Goal: Task Accomplishment & Management: Manage account settings

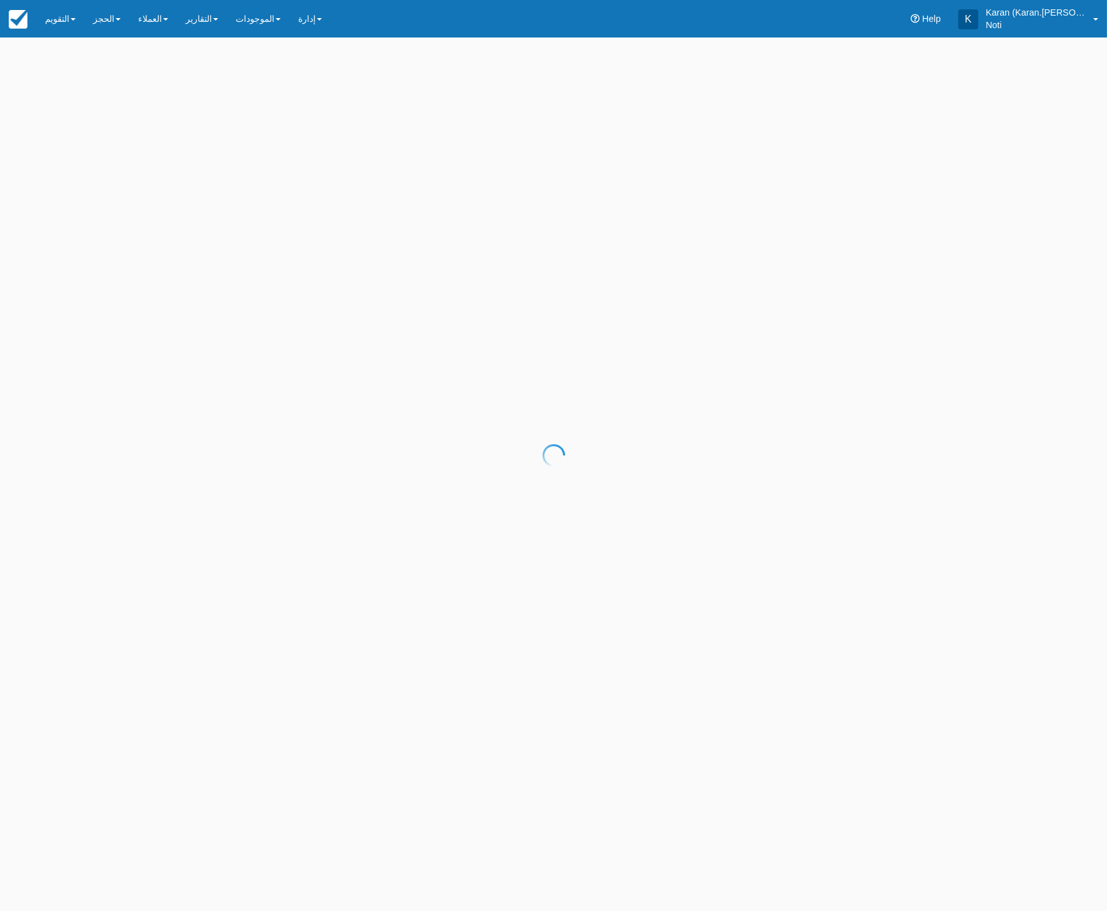
click at [246, 24] on div at bounding box center [553, 455] width 1107 height 911
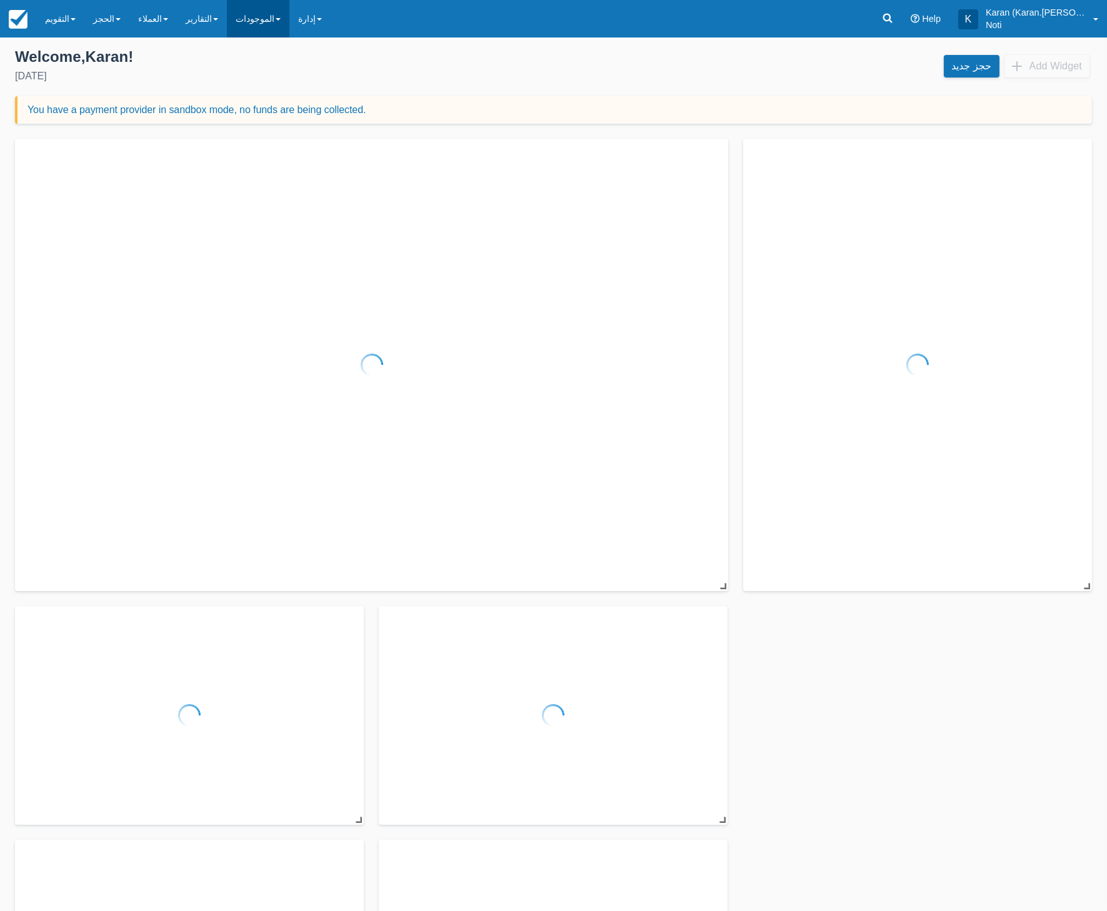
click at [256, 21] on link "الموجودات" at bounding box center [258, 19] width 63 height 38
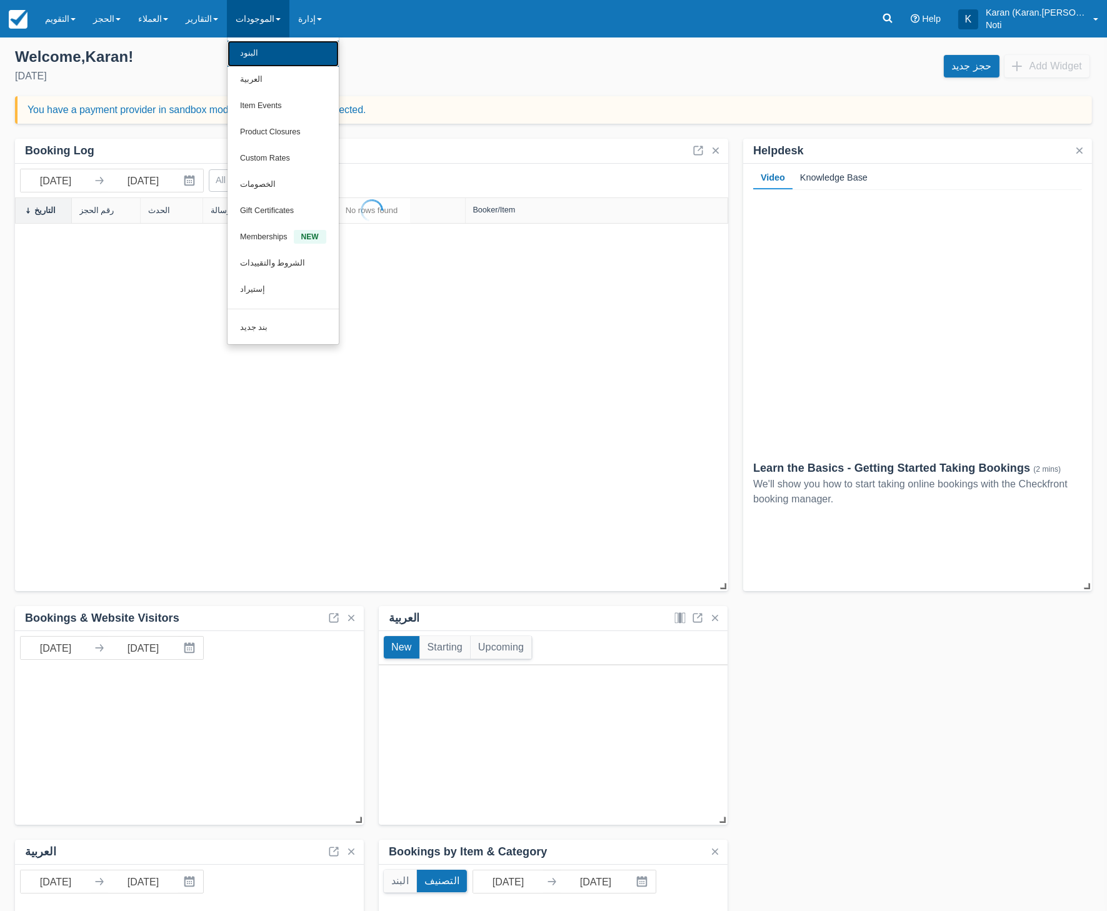
click at [249, 47] on link "البنود" at bounding box center [283, 54] width 111 height 26
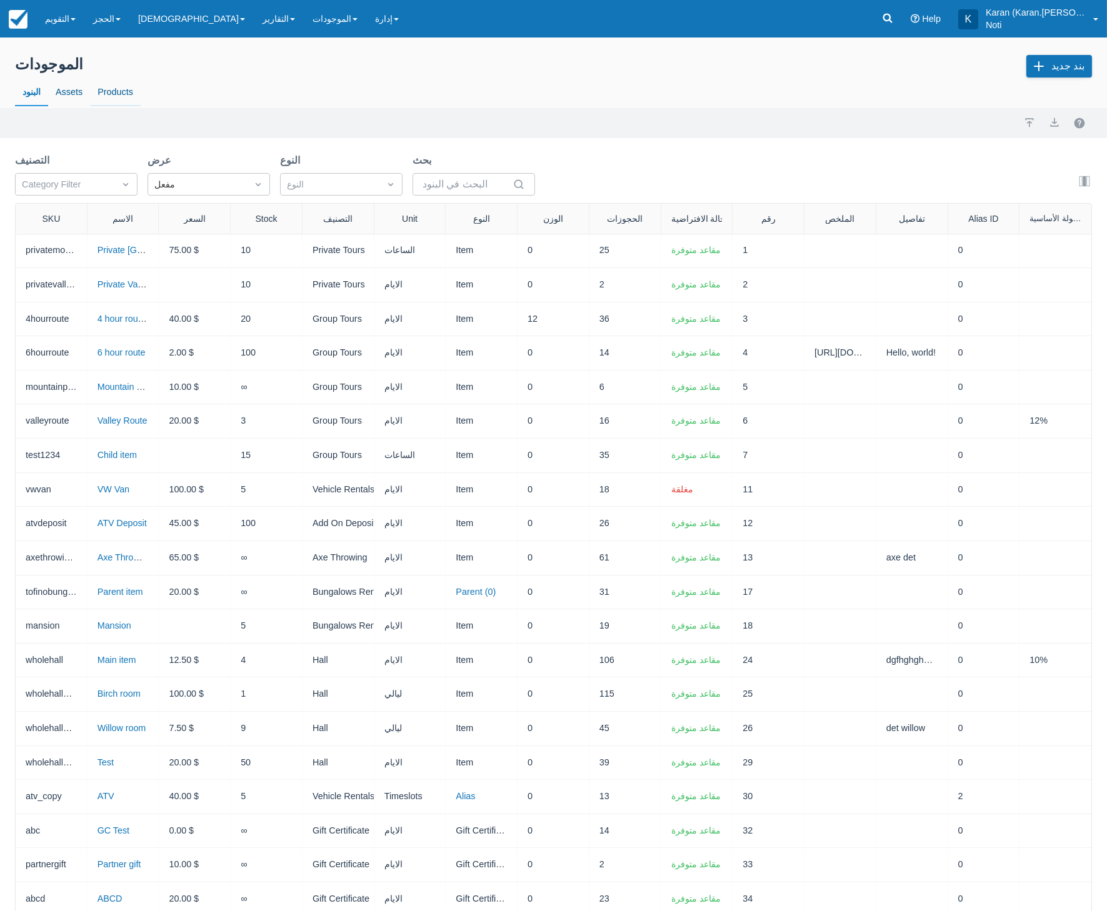
click at [121, 94] on link "Products" at bounding box center [115, 92] width 51 height 29
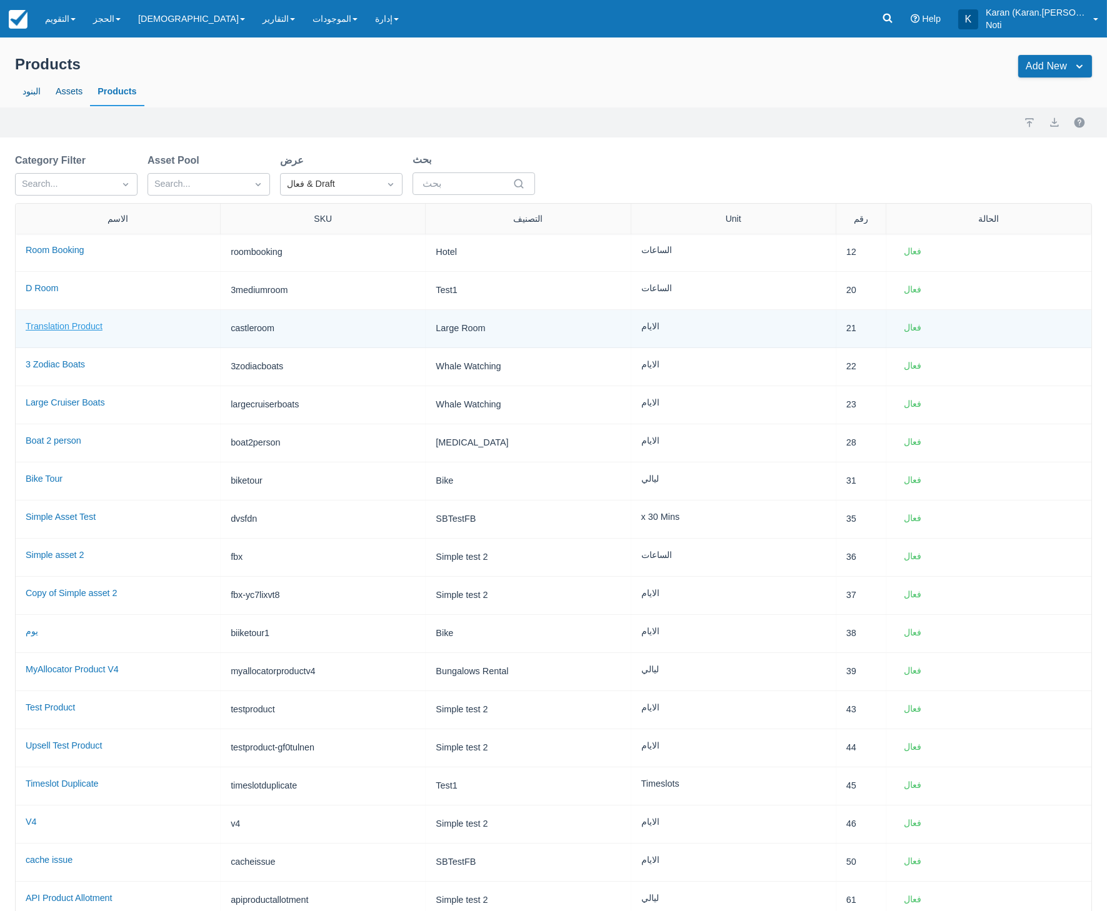
click at [64, 325] on link "Translation Product" at bounding box center [64, 326] width 77 height 10
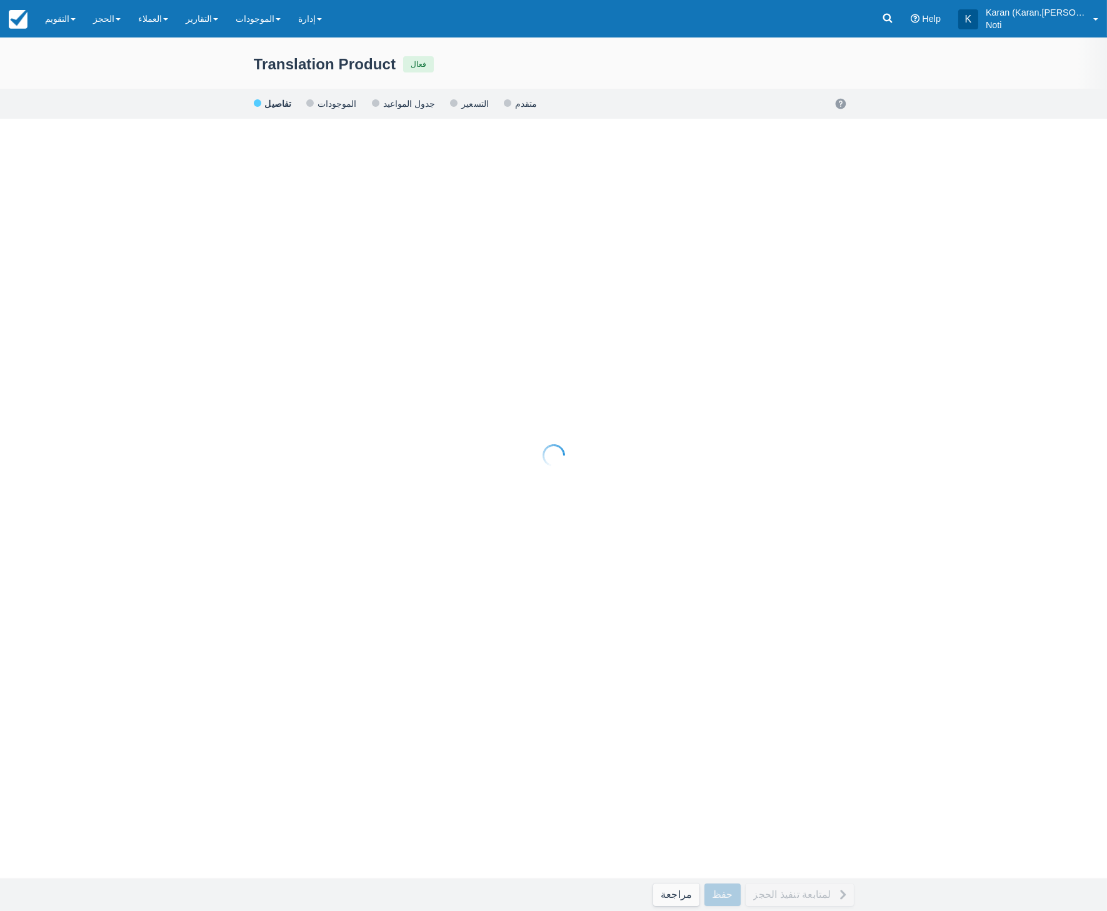
click at [329, 114] on div at bounding box center [553, 455] width 1107 height 911
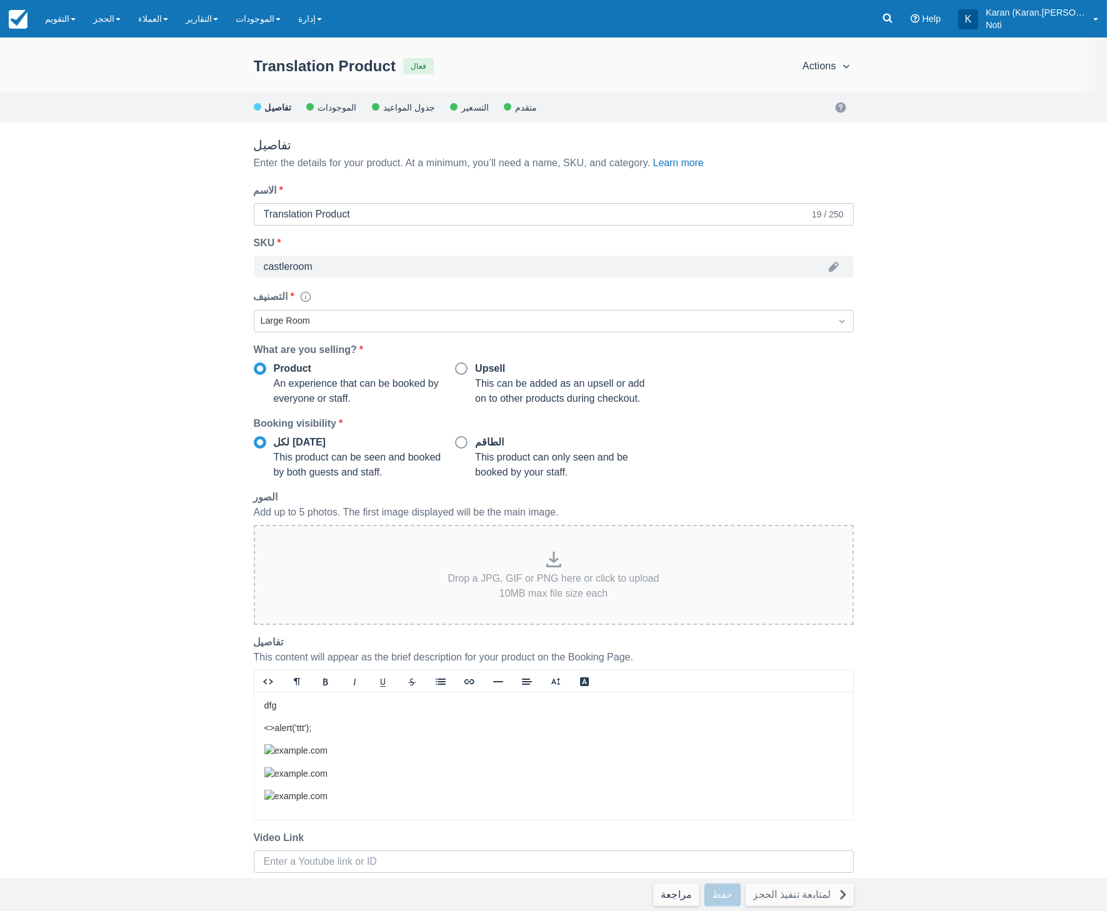
click at [322, 104] on div "الموجودات" at bounding box center [336, 108] width 41 height 8
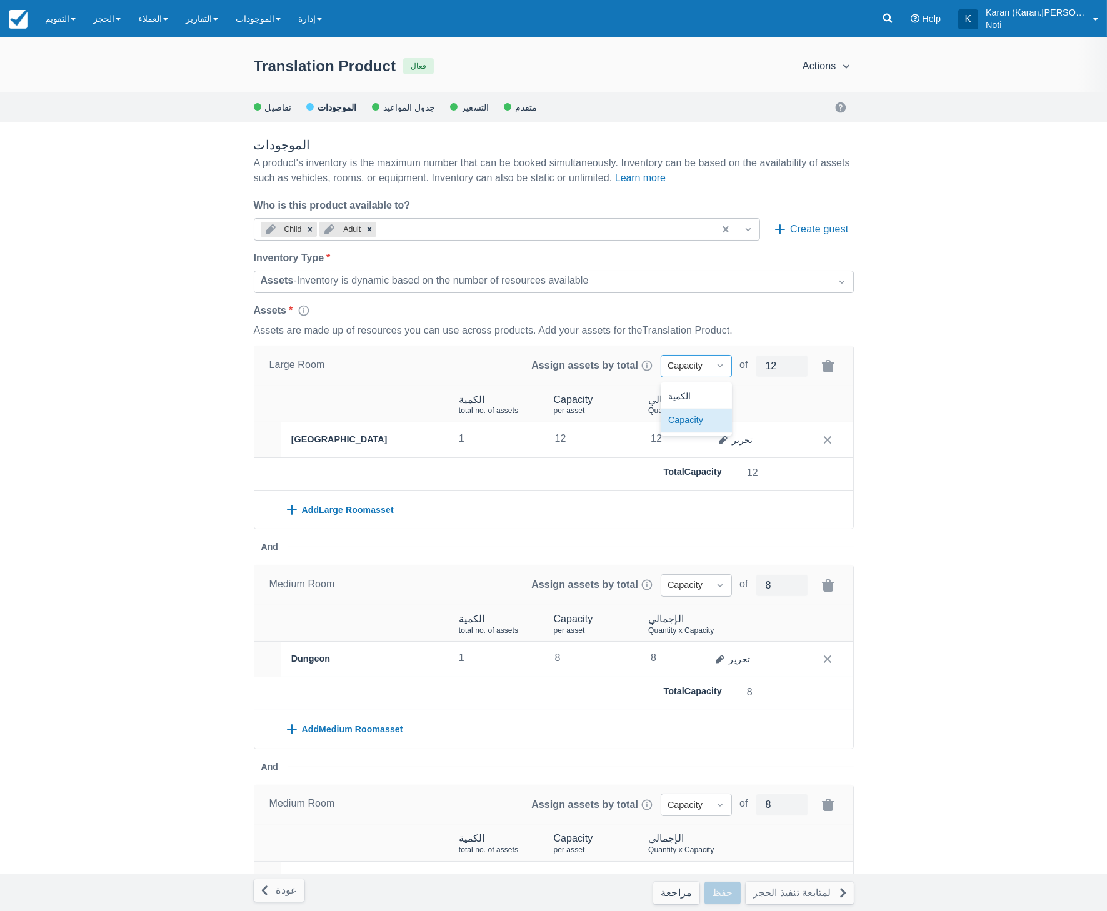
click at [693, 358] on div "Capacity" at bounding box center [685, 366] width 48 height 20
click at [692, 392] on div "الكمية" at bounding box center [696, 397] width 71 height 24
type input "1"
click at [740, 891] on button "حفظ" at bounding box center [722, 893] width 36 height 23
